Goal: Transaction & Acquisition: Book appointment/travel/reservation

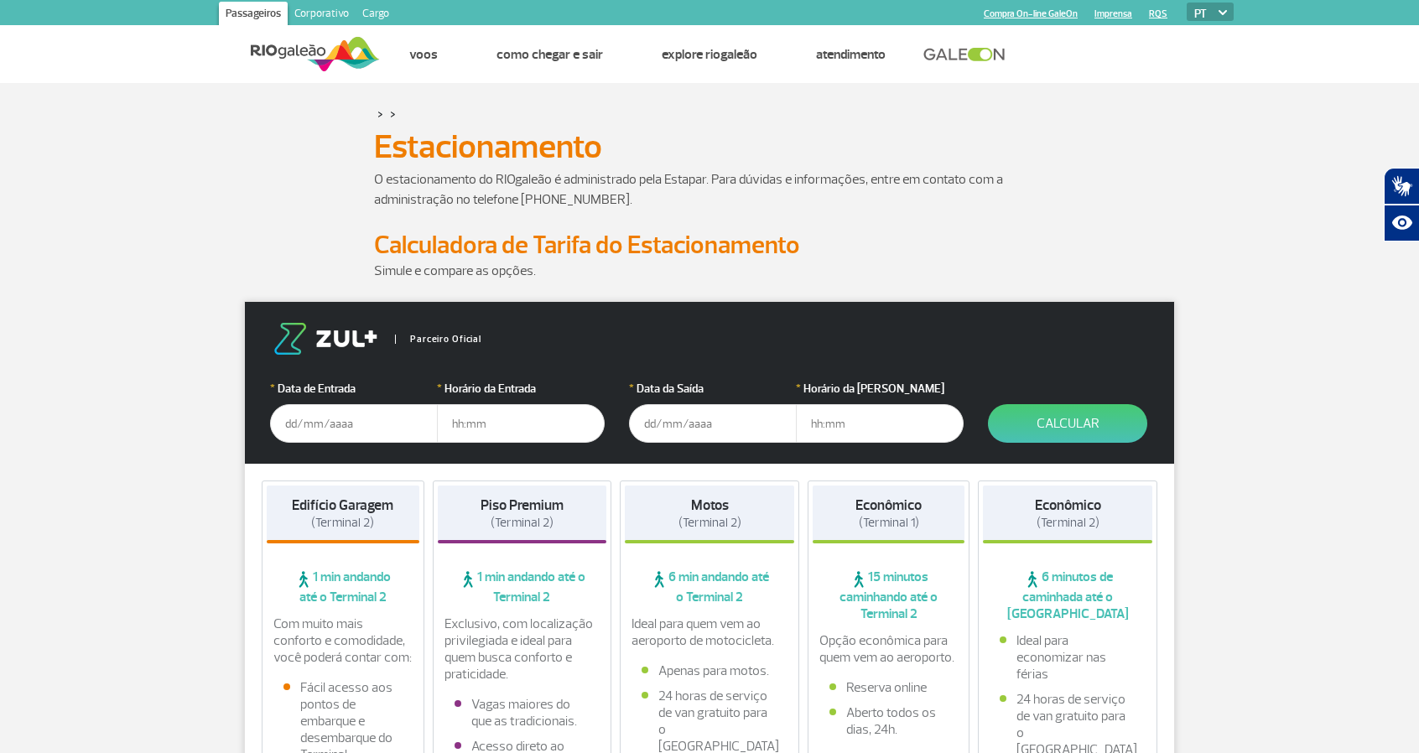
click at [372, 429] on input "text" at bounding box center [354, 423] width 168 height 39
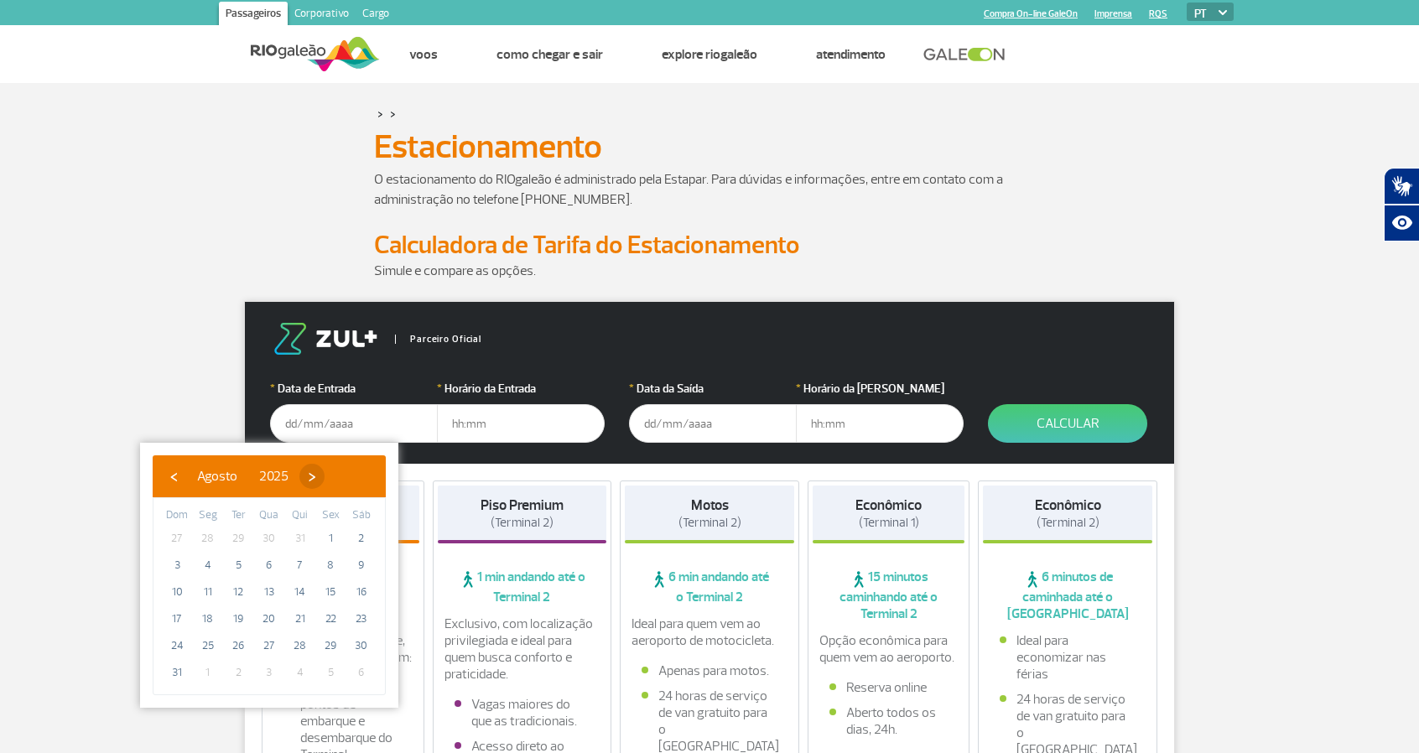
click at [325, 472] on span "›" at bounding box center [311, 476] width 25 height 25
click at [340, 472] on span "›" at bounding box center [327, 476] width 25 height 25
click at [330, 472] on span "›" at bounding box center [317, 476] width 25 height 25
click at [342, 472] on span "›" at bounding box center [329, 476] width 25 height 25
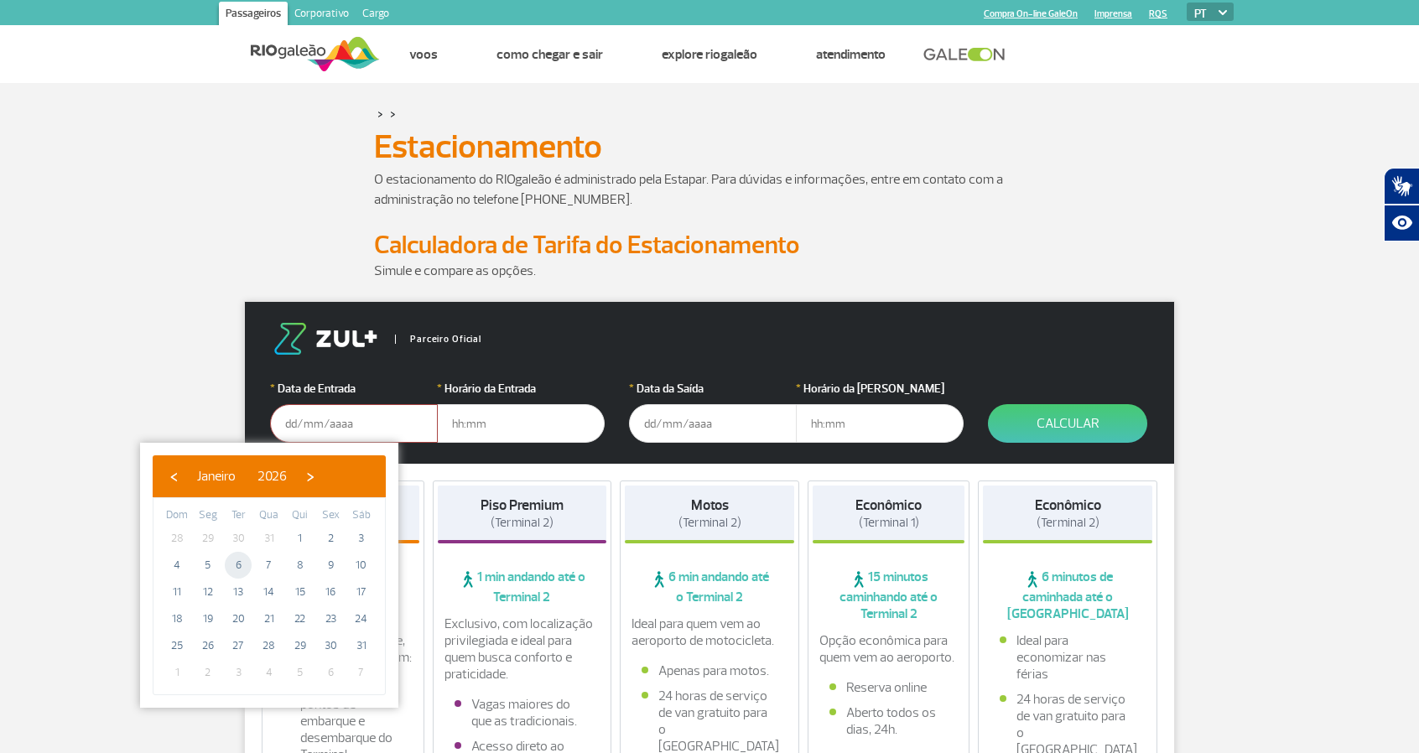
click at [237, 569] on span "6" at bounding box center [238, 565] width 27 height 27
type input "06/01/2026"
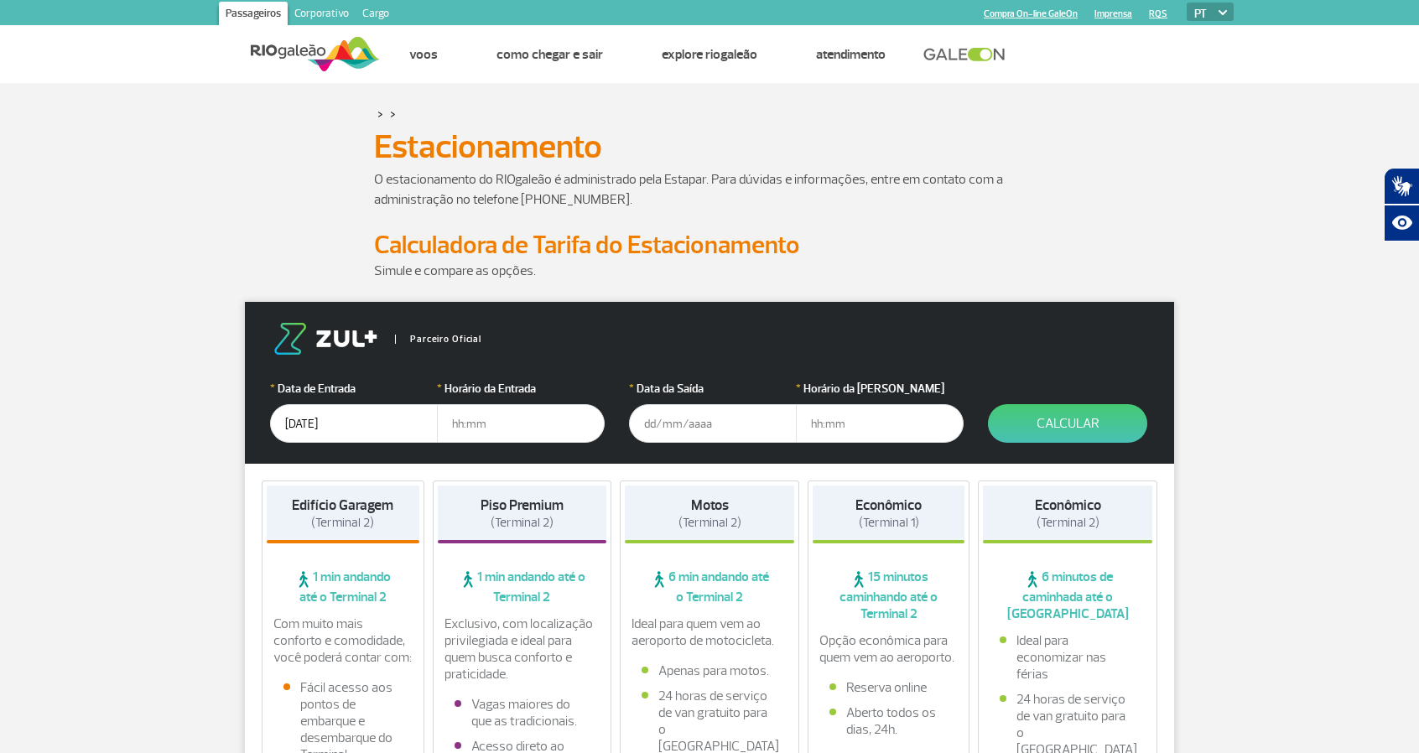
click at [508, 429] on input "text" at bounding box center [521, 423] width 168 height 39
click at [549, 422] on input "text" at bounding box center [521, 423] width 168 height 39
type input "10:00"
click at [709, 425] on input "text" at bounding box center [713, 423] width 168 height 39
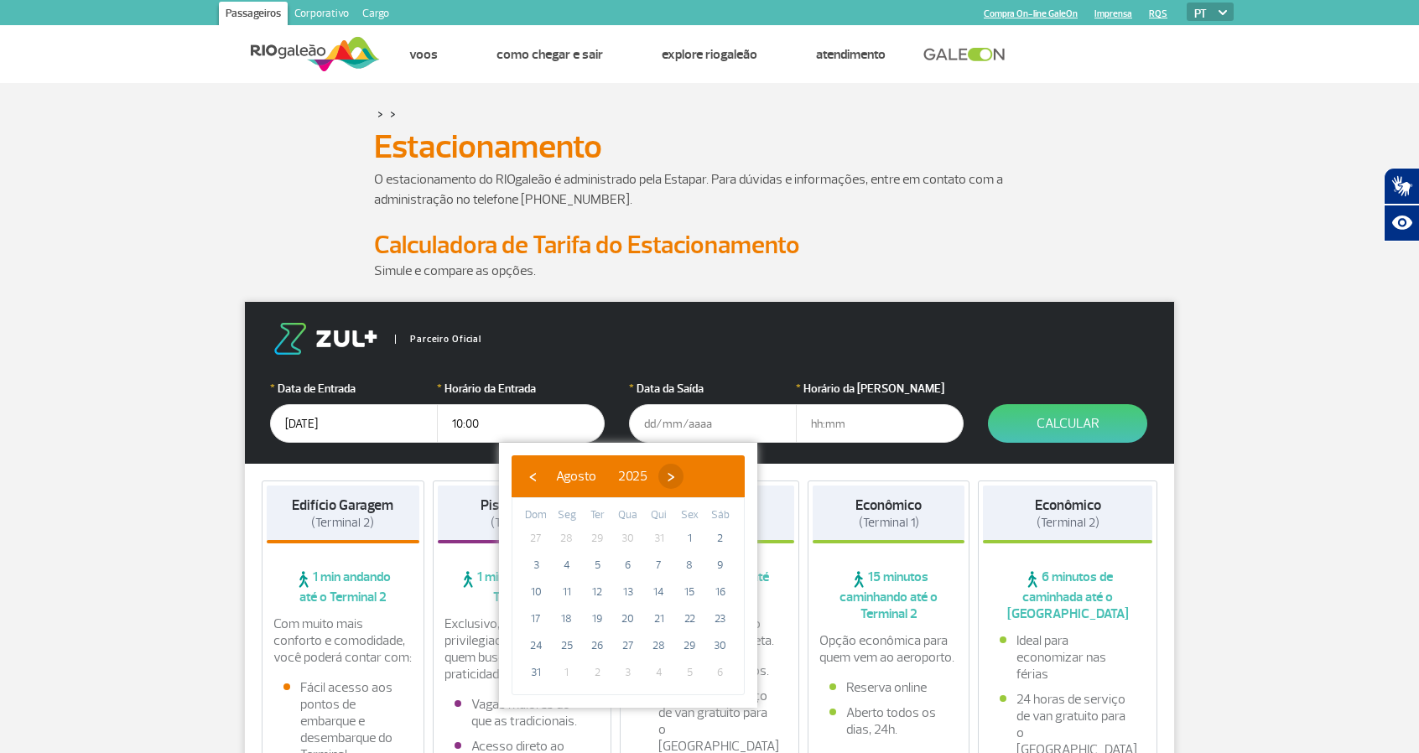
click at [684, 477] on span "›" at bounding box center [671, 476] width 25 height 25
click at [699, 477] on span "›" at bounding box center [686, 476] width 25 height 25
click at [689, 477] on span "›" at bounding box center [676, 476] width 25 height 25
click at [701, 477] on span "›" at bounding box center [688, 476] width 25 height 25
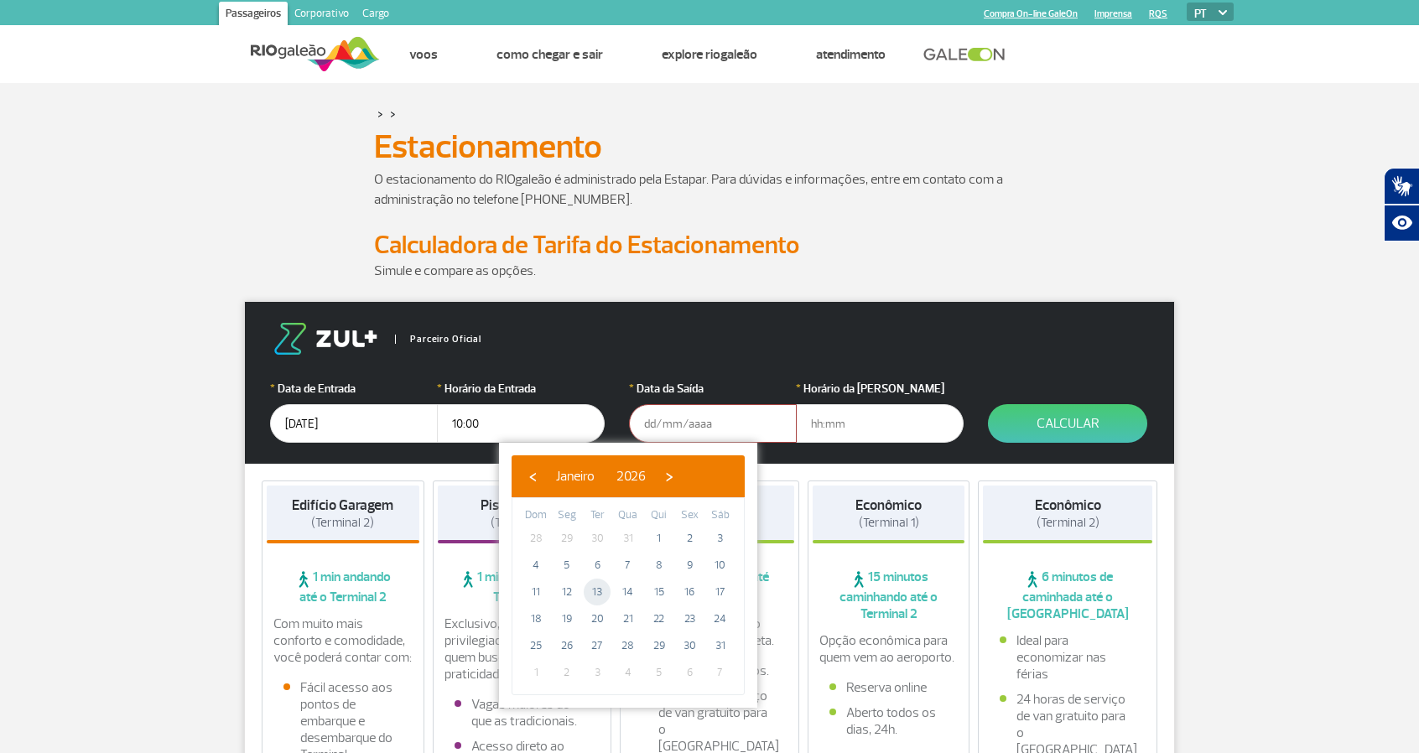
click at [593, 591] on span "13" at bounding box center [597, 592] width 27 height 27
type input "13/01/2026"
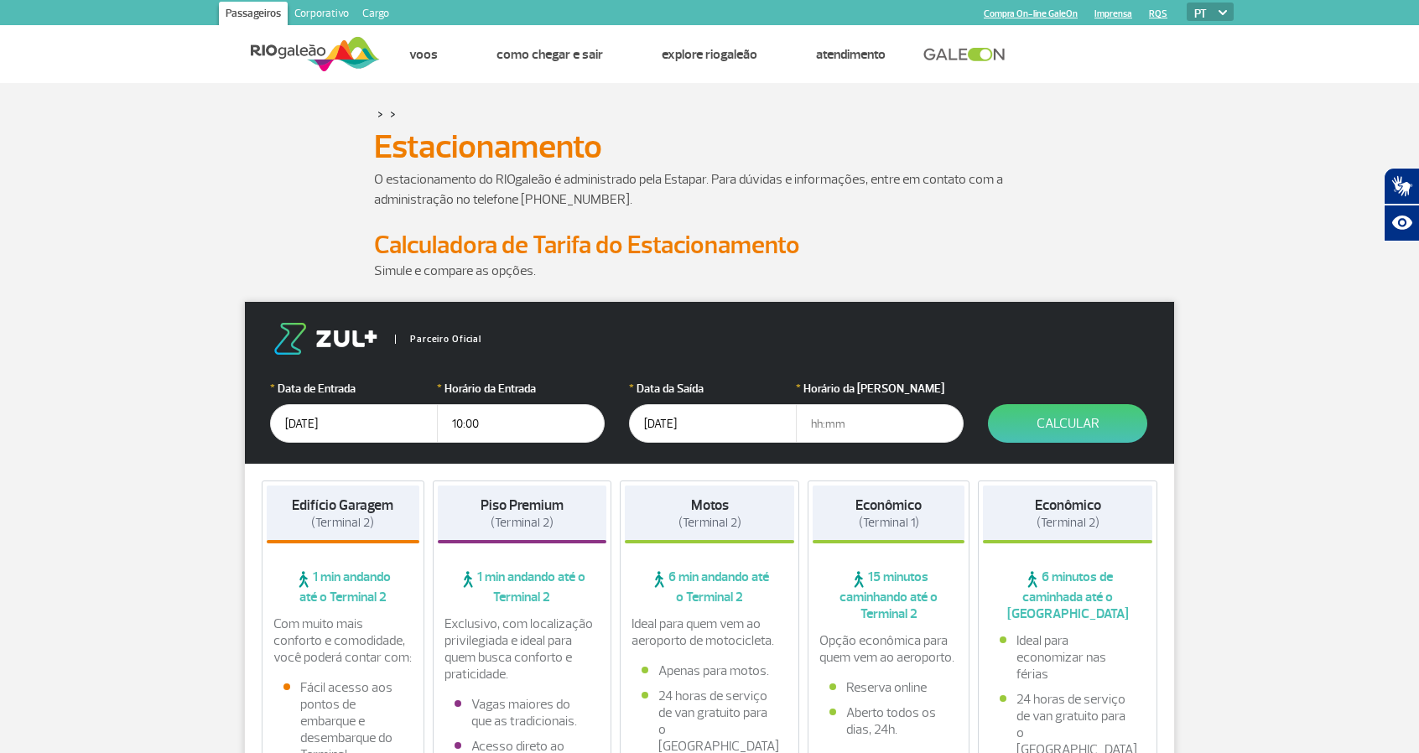
click at [908, 430] on input "text" at bounding box center [880, 423] width 168 height 39
type input "16:00"
click at [1084, 429] on button "Calcular" at bounding box center [1067, 423] width 159 height 39
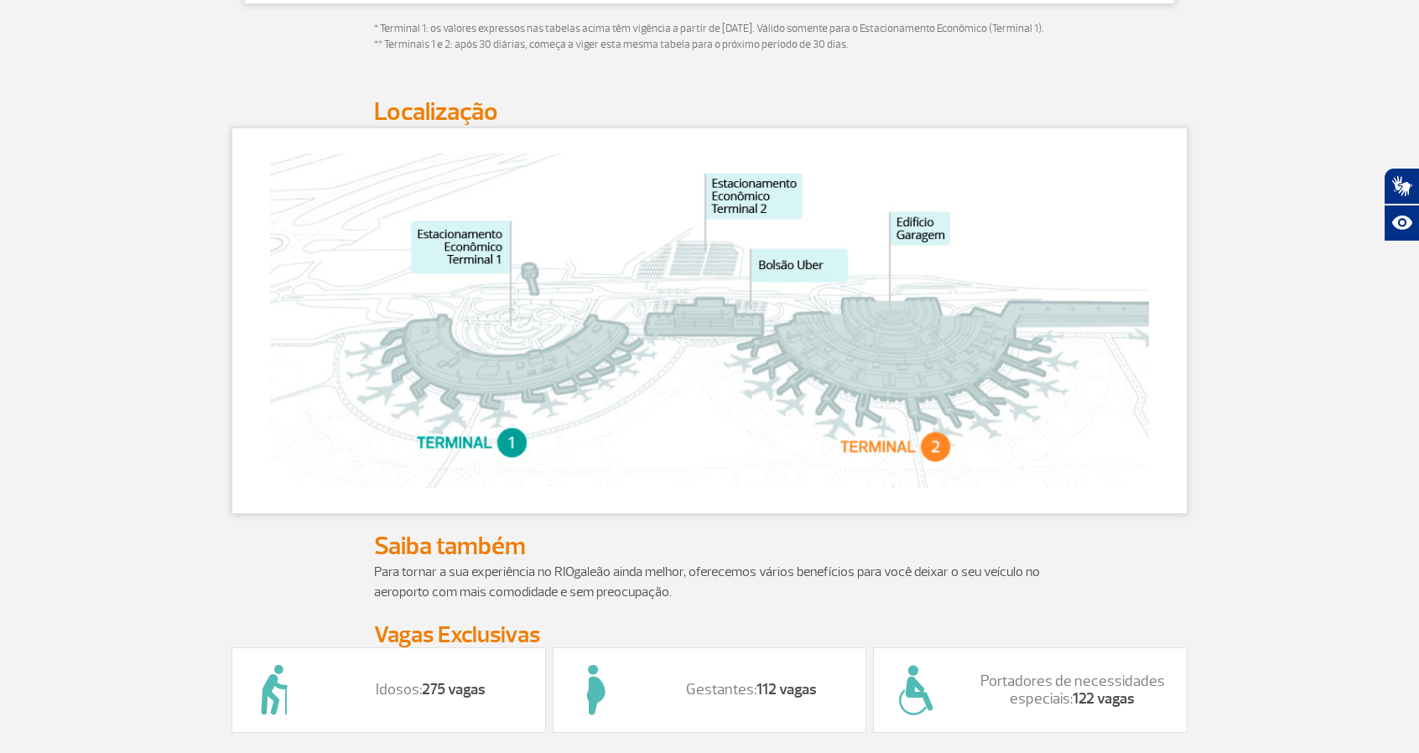
scroll to position [839, 0]
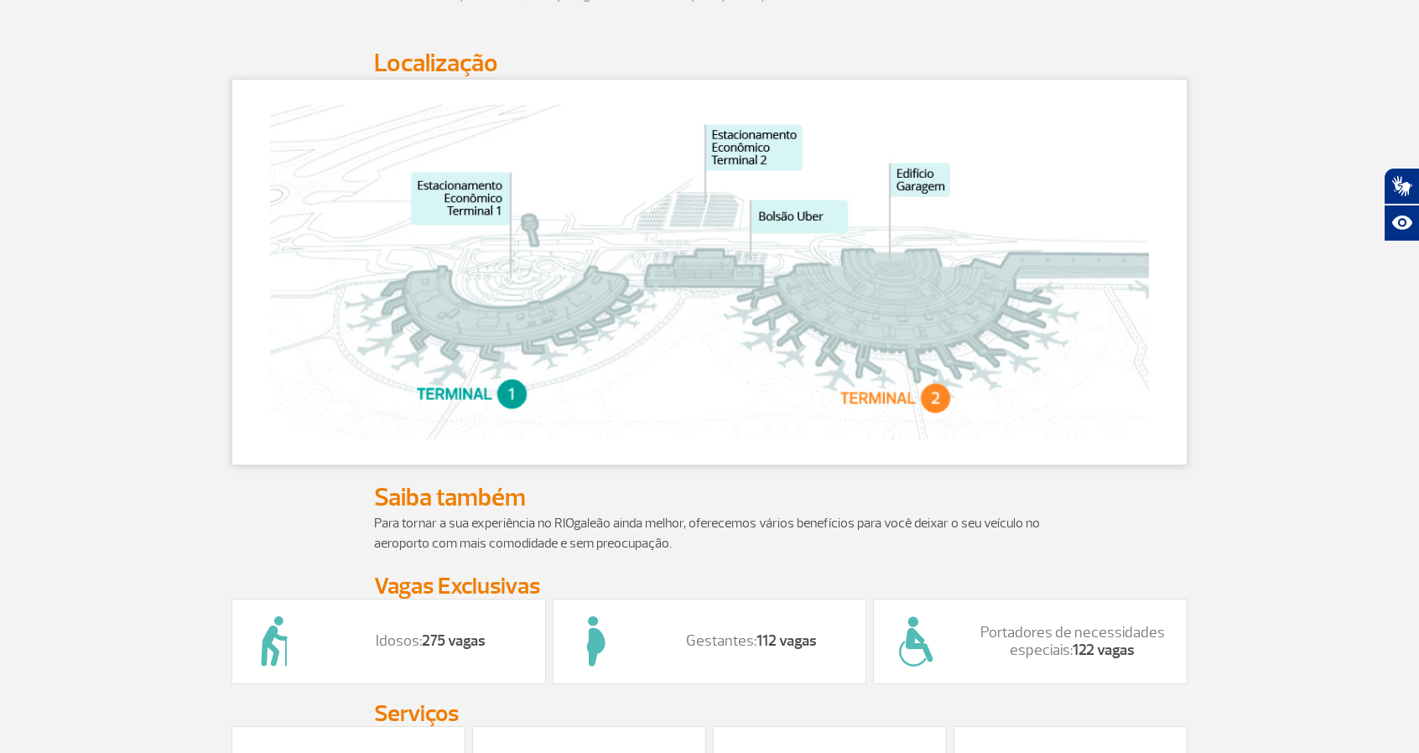
click at [722, 164] on img at bounding box center [709, 272] width 879 height 335
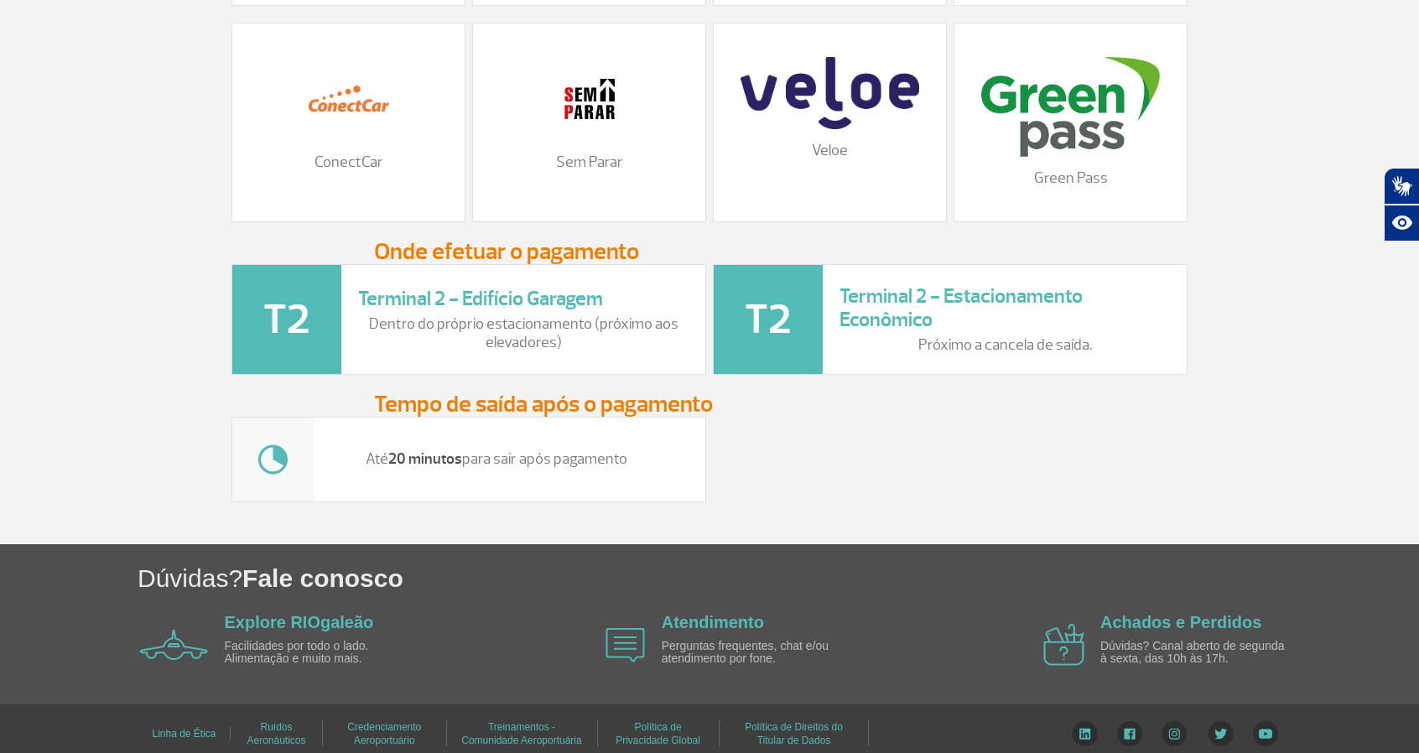
scroll to position [1945, 0]
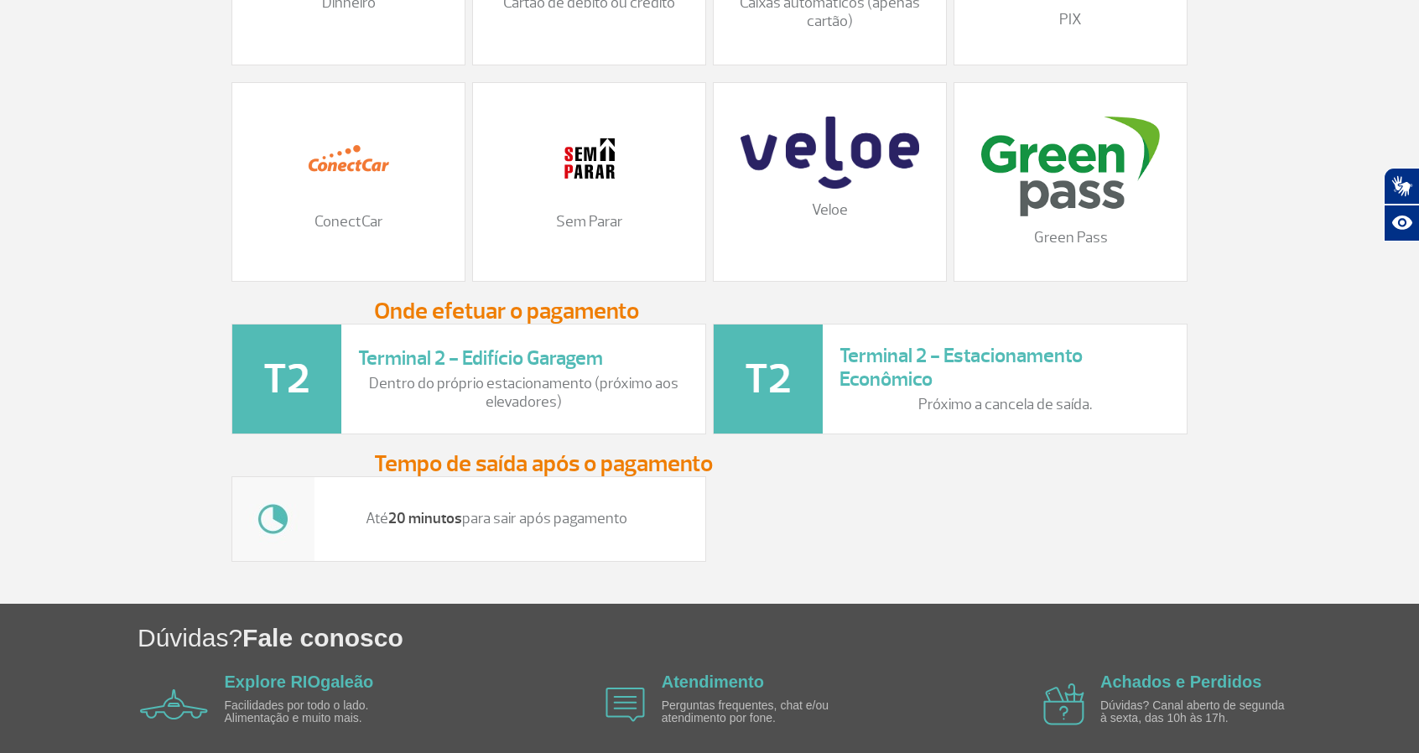
click at [911, 354] on div "Terminal 2 - Estacionamento Econômico Próximo a cancela de saída." at bounding box center [950, 379] width 475 height 111
click at [944, 393] on h3 "Terminal 2 - Estacionamento Econômico" at bounding box center [1005, 368] width 331 height 49
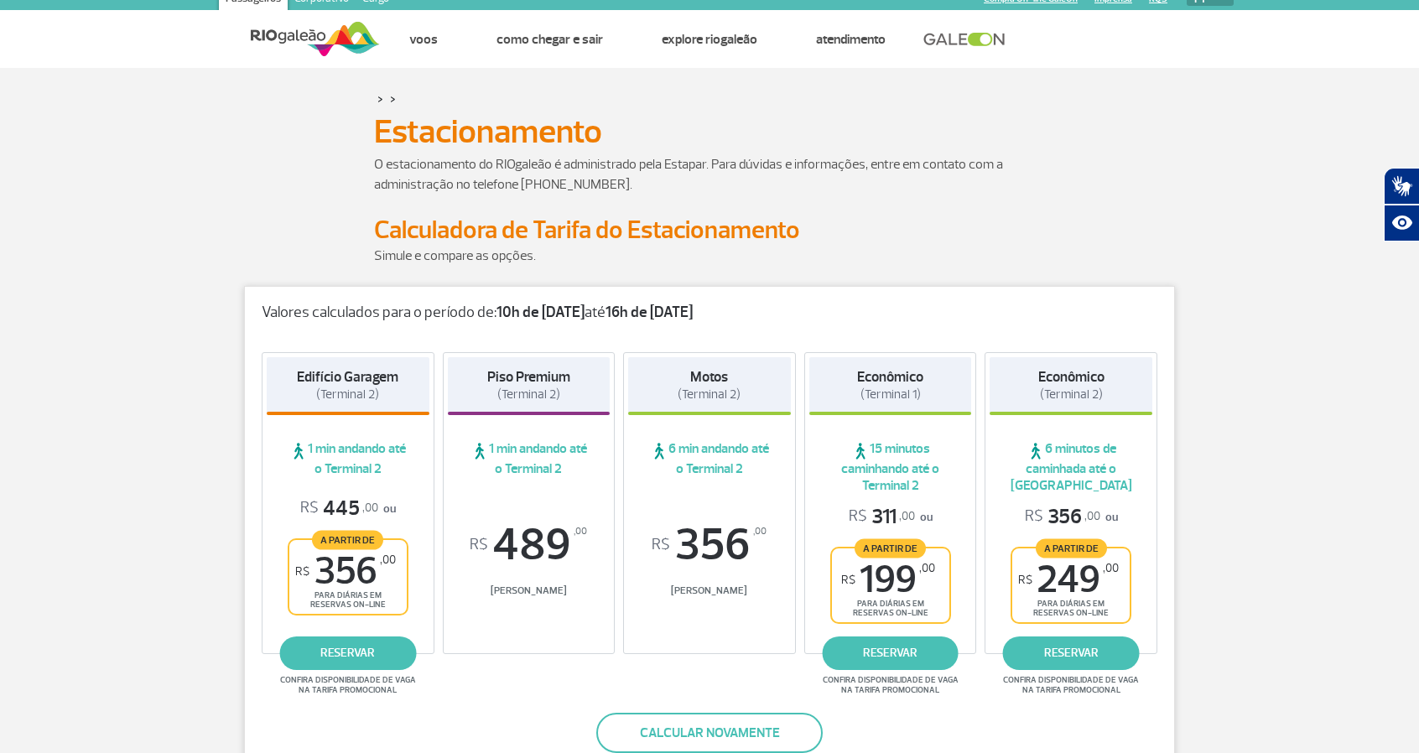
scroll to position [0, 0]
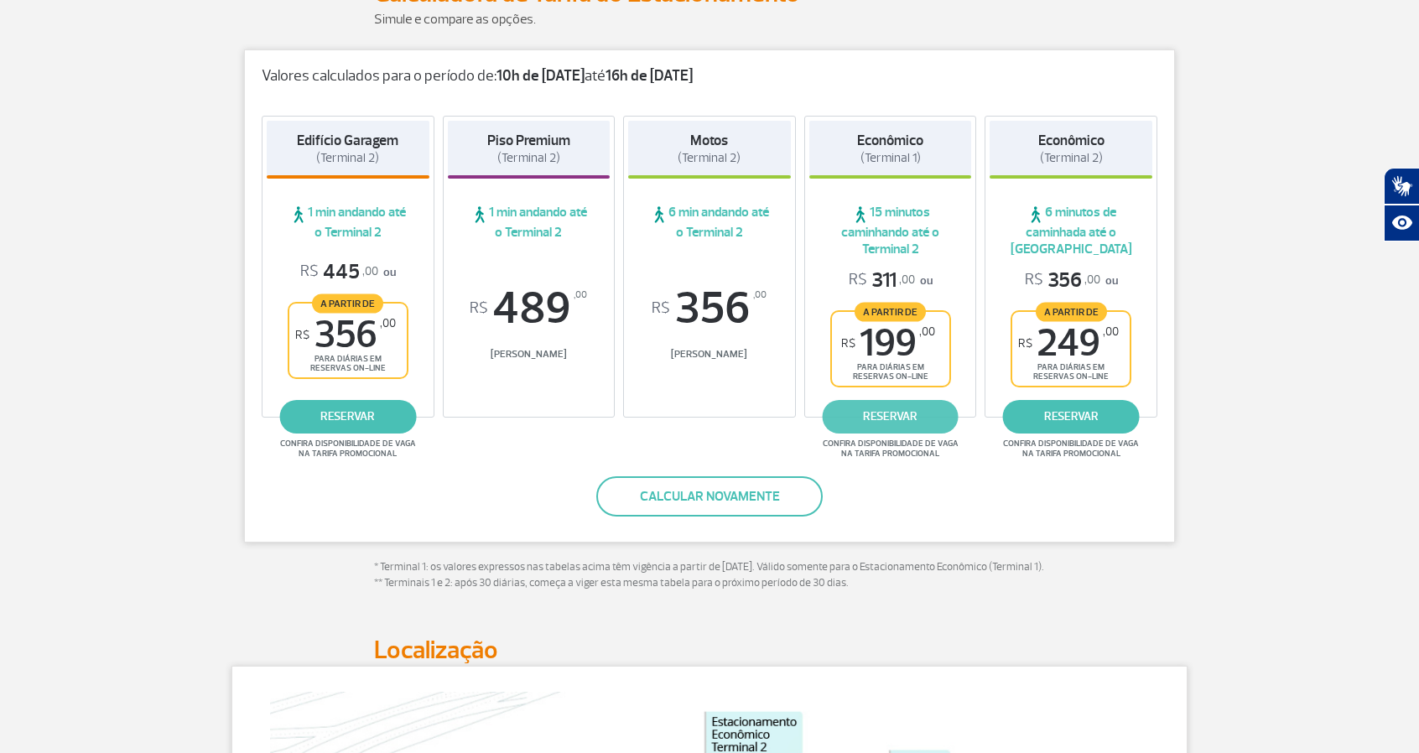
click at [875, 412] on link "reservar" at bounding box center [890, 417] width 137 height 34
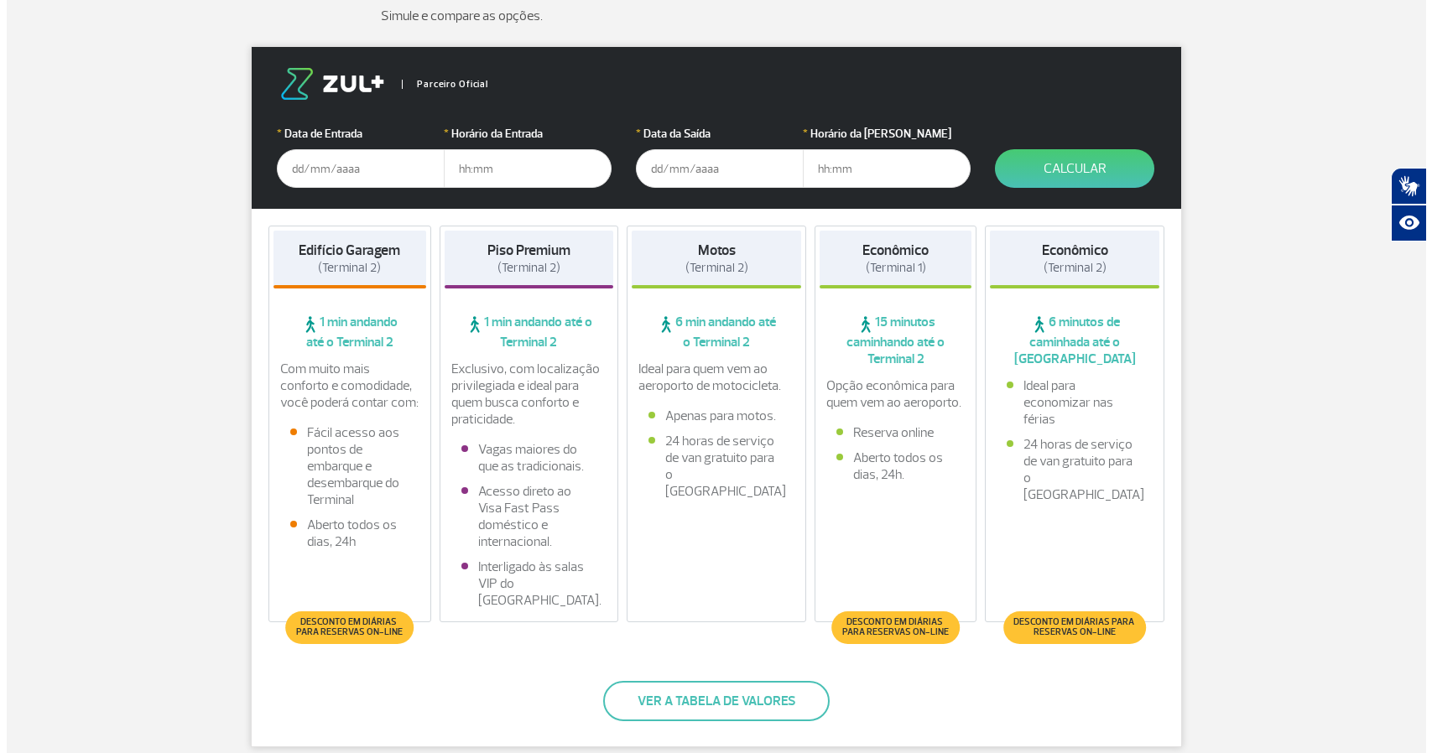
scroll to position [419, 0]
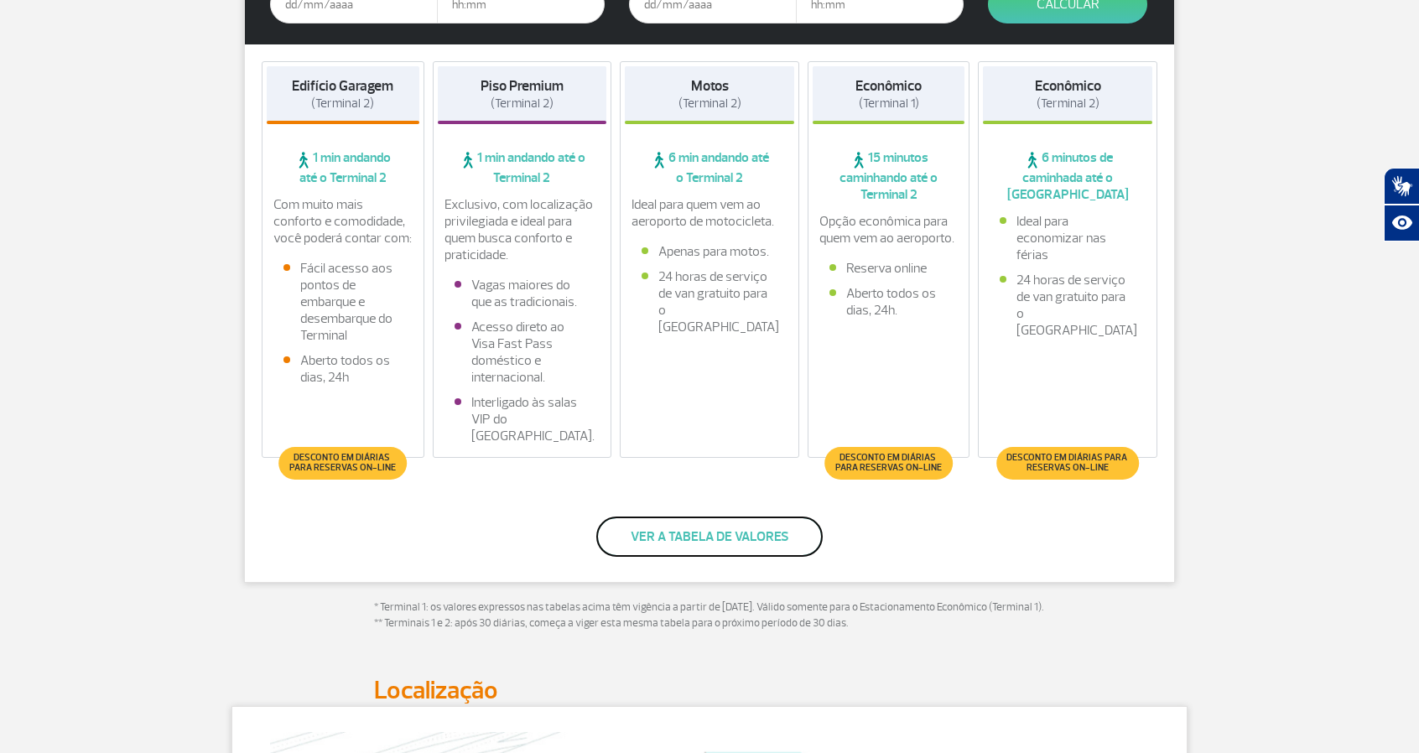
click at [687, 538] on button "Ver a tabela de valores" at bounding box center [709, 537] width 226 height 40
